Goal: Task Accomplishment & Management: Manage account settings

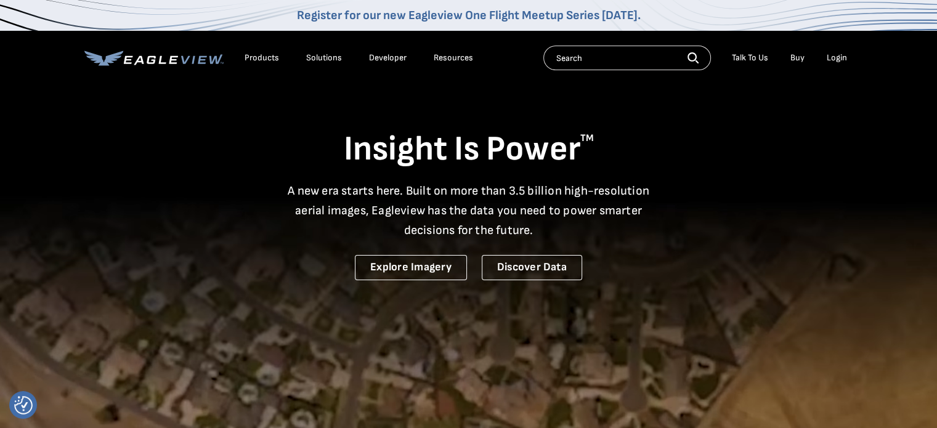
click at [833, 59] on div "Login" at bounding box center [837, 57] width 20 height 11
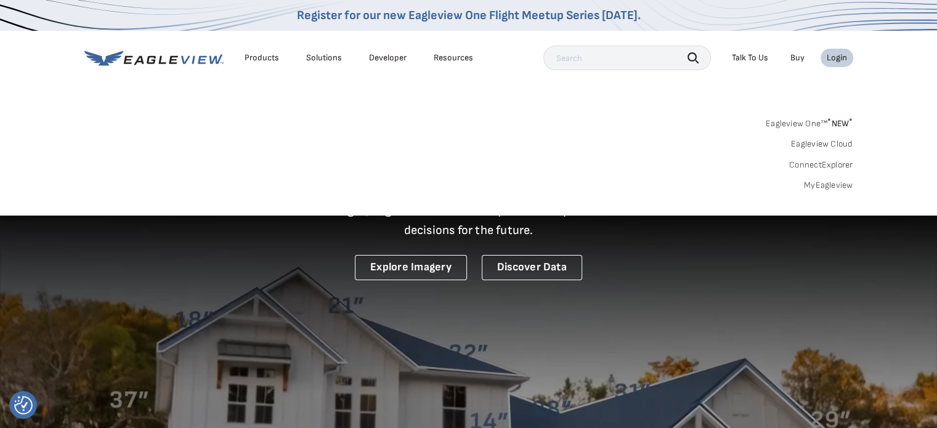
click at [818, 181] on link "MyEagleview" at bounding box center [828, 185] width 49 height 11
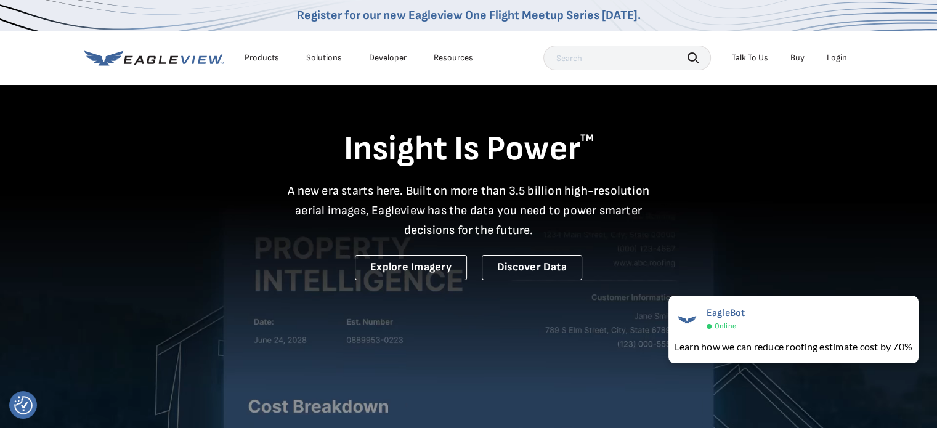
click at [831, 49] on li "Login" at bounding box center [837, 58] width 33 height 18
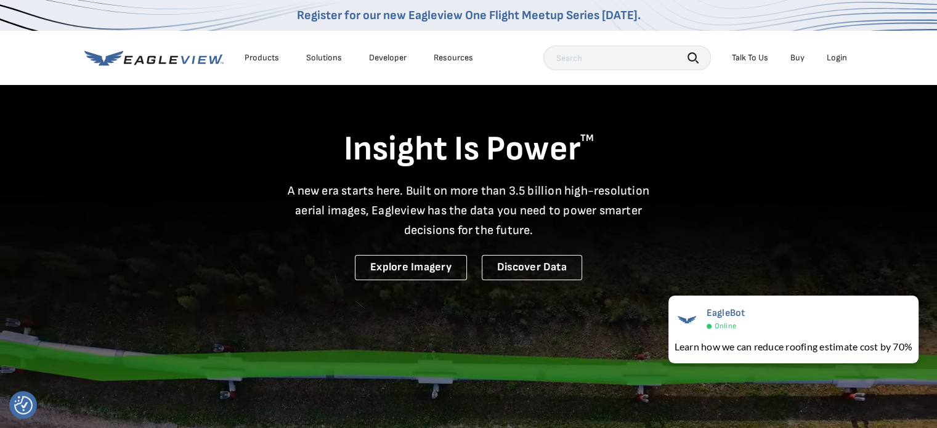
click at [835, 54] on div "Login" at bounding box center [837, 57] width 20 height 11
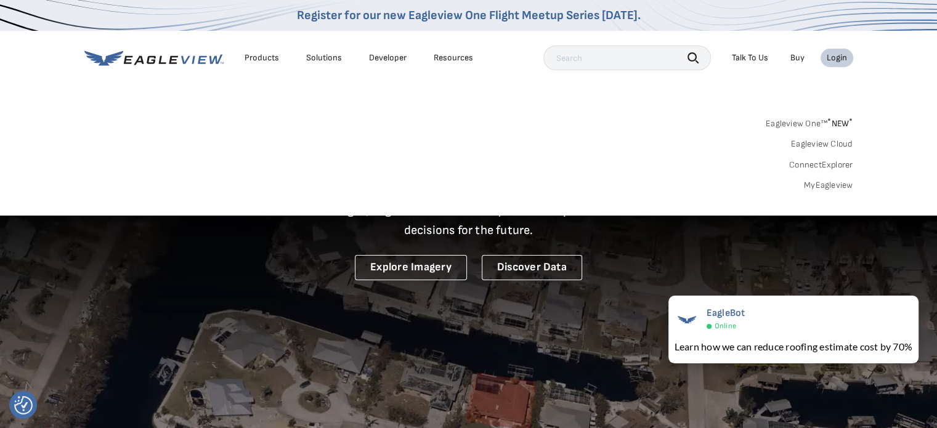
click at [818, 187] on link "MyEagleview" at bounding box center [828, 185] width 49 height 11
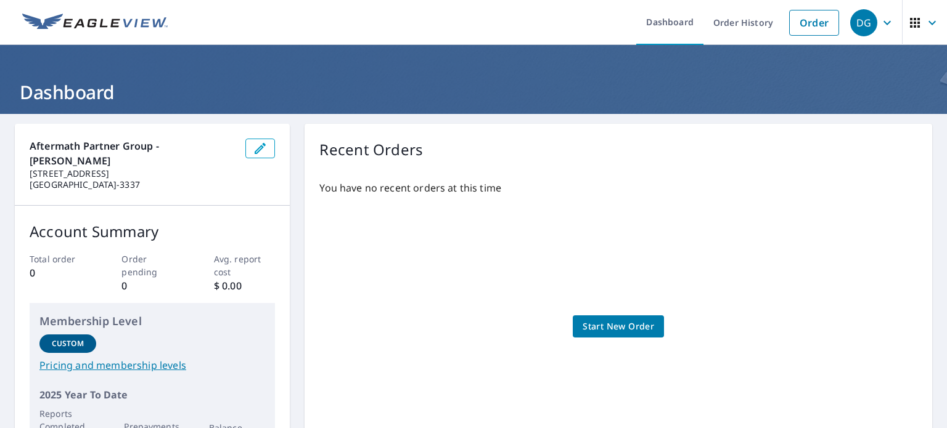
scroll to position [170, 0]
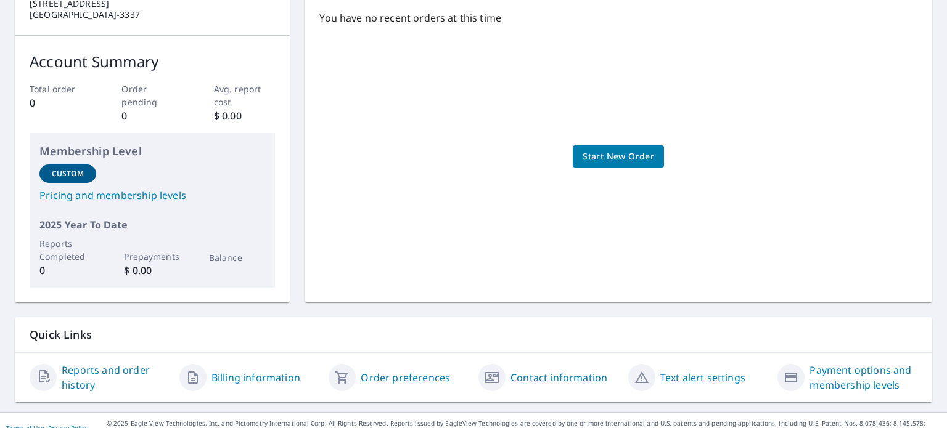
click at [256, 370] on link "Billing information" at bounding box center [255, 377] width 89 height 15
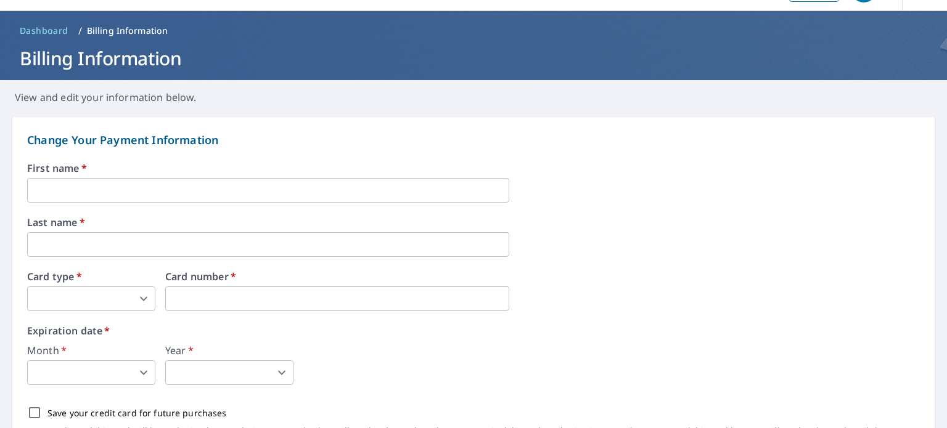
scroll to position [62, 0]
